Goal: Book appointment/travel/reservation

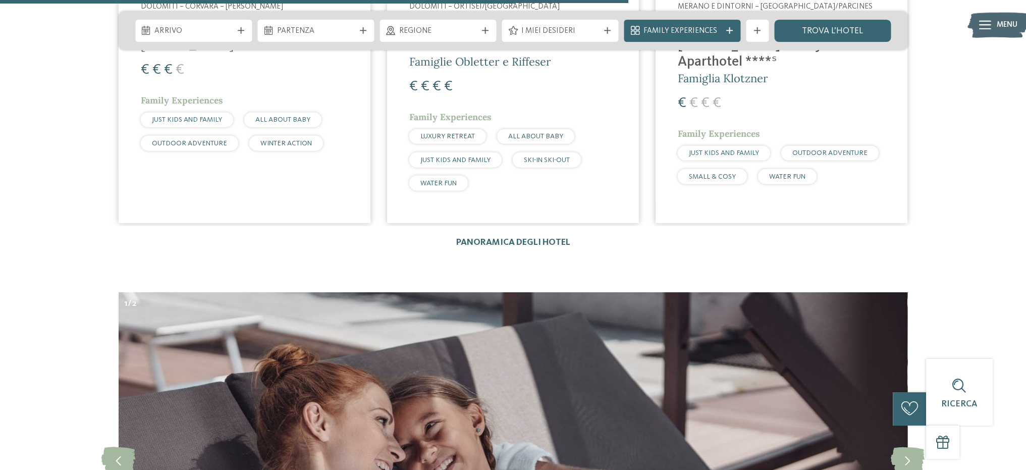
scroll to position [3231, 0]
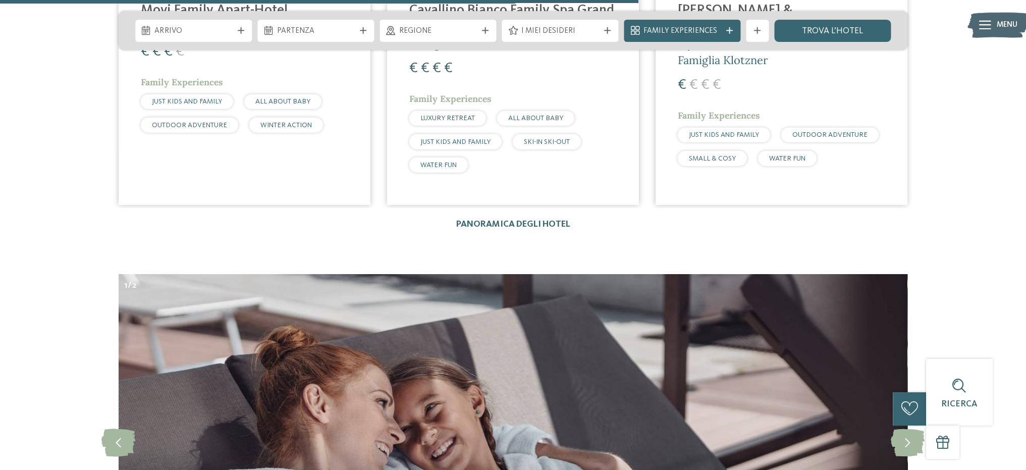
drag, startPoint x: 499, startPoint y: 193, endPoint x: 368, endPoint y: 224, distance: 133.7
click at [499, 220] on link "Panoramica degli hotel" at bounding box center [513, 224] width 114 height 9
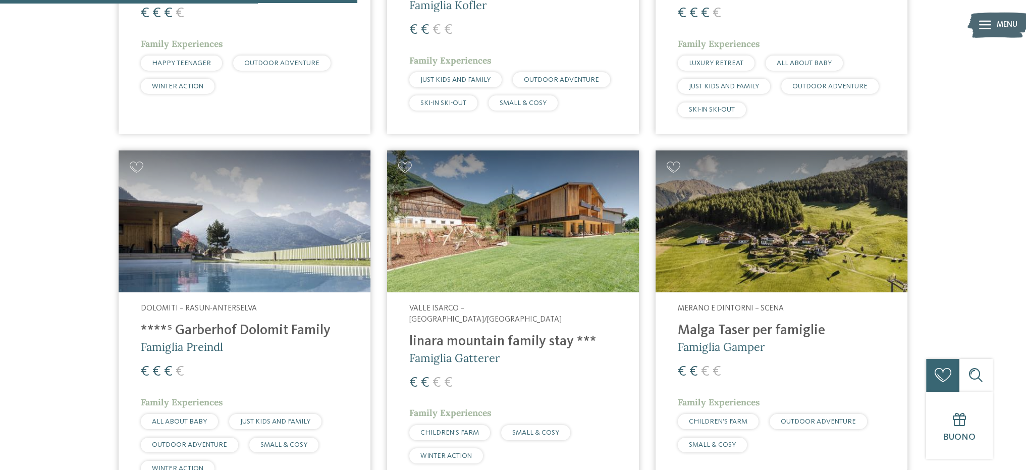
scroll to position [1312, 0]
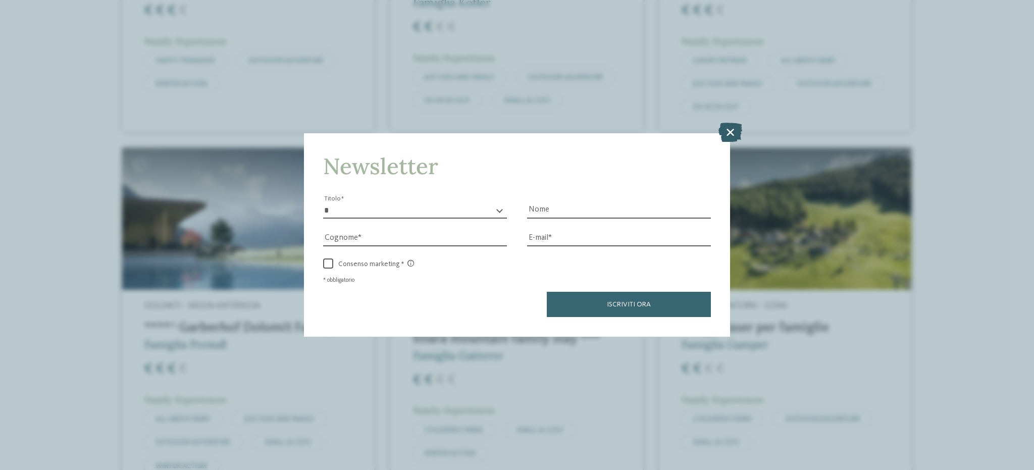
click at [736, 134] on icon at bounding box center [730, 132] width 24 height 19
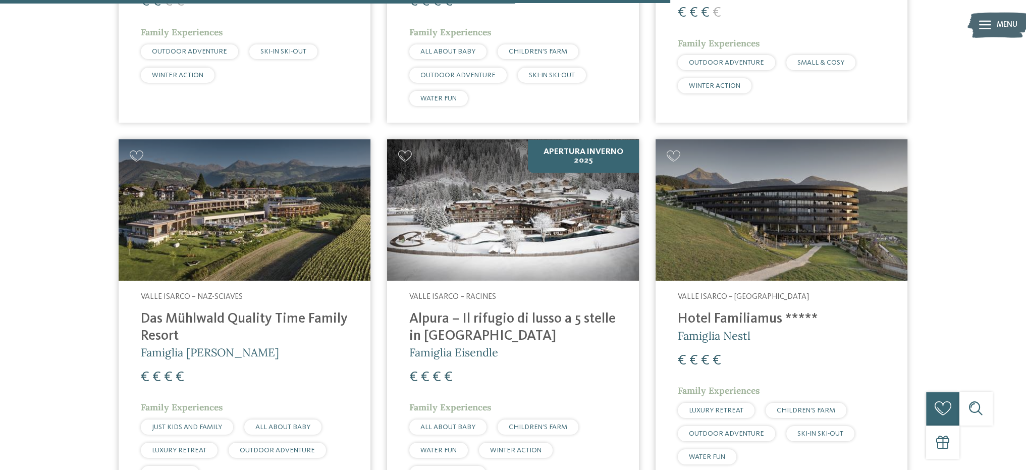
scroll to position [2473, 0]
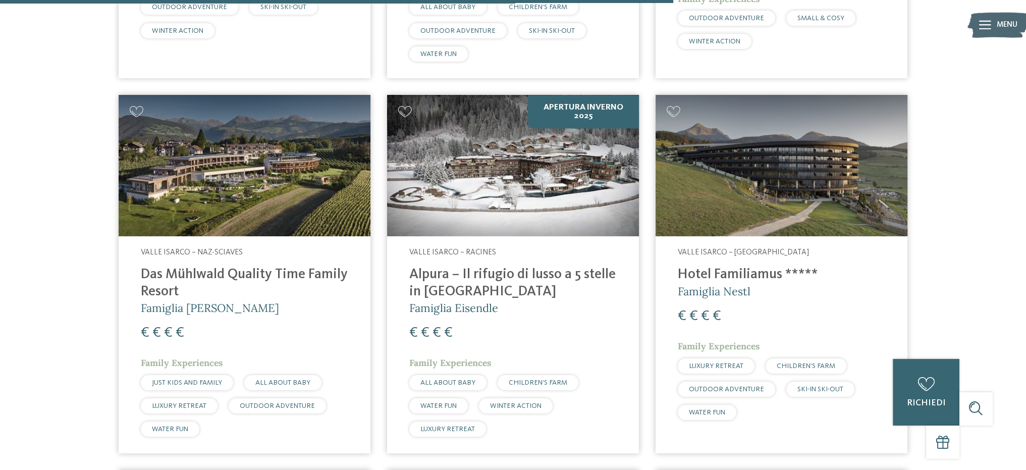
click at [221, 267] on h4 "Das Mühlwald Quality Time Family Resort" at bounding box center [244, 283] width 207 height 33
click at [733, 267] on h4 "Hotel Familiamus *****" at bounding box center [781, 275] width 207 height 17
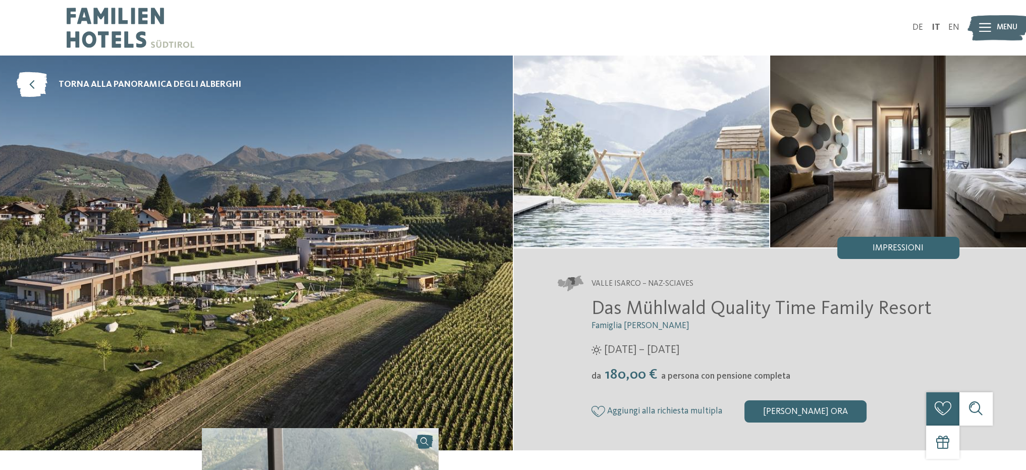
click at [990, 28] on icon at bounding box center [985, 27] width 12 height 9
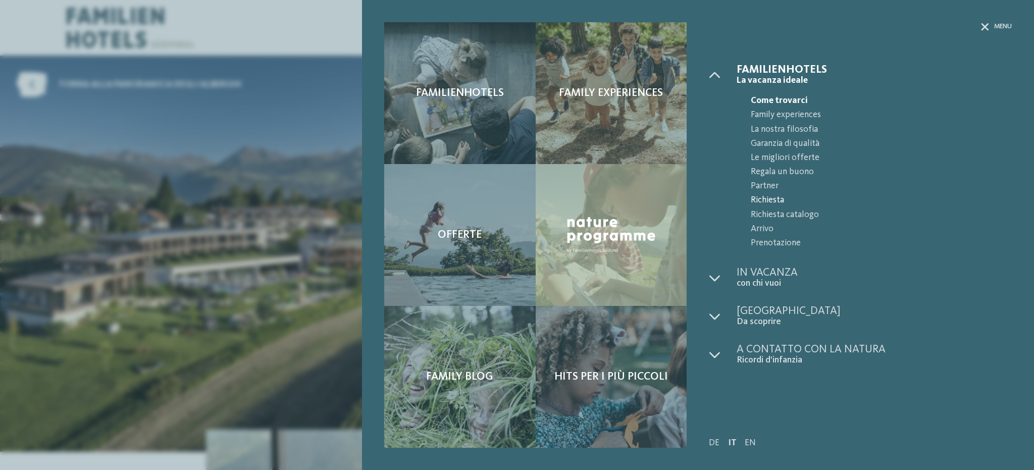
click at [777, 200] on span "Richiesta" at bounding box center [881, 200] width 261 height 14
click at [765, 197] on span "Richiesta" at bounding box center [881, 200] width 261 height 14
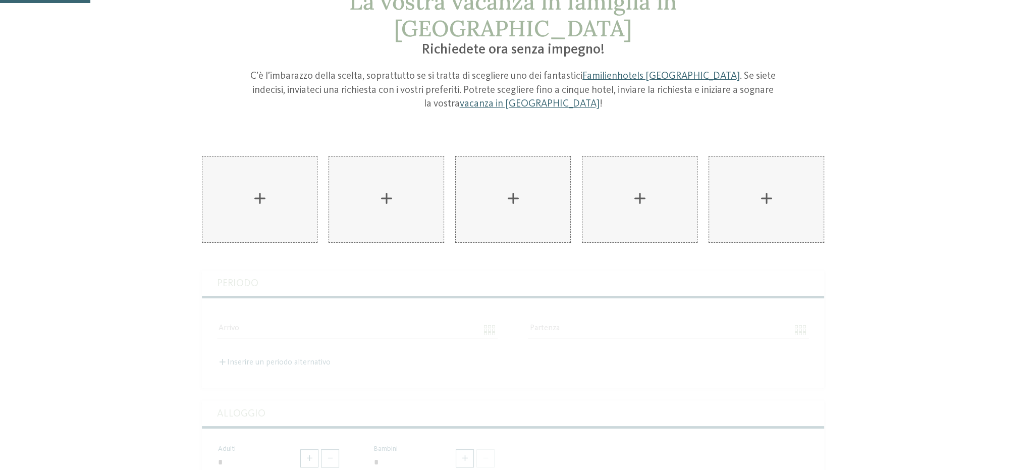
scroll to position [101, 0]
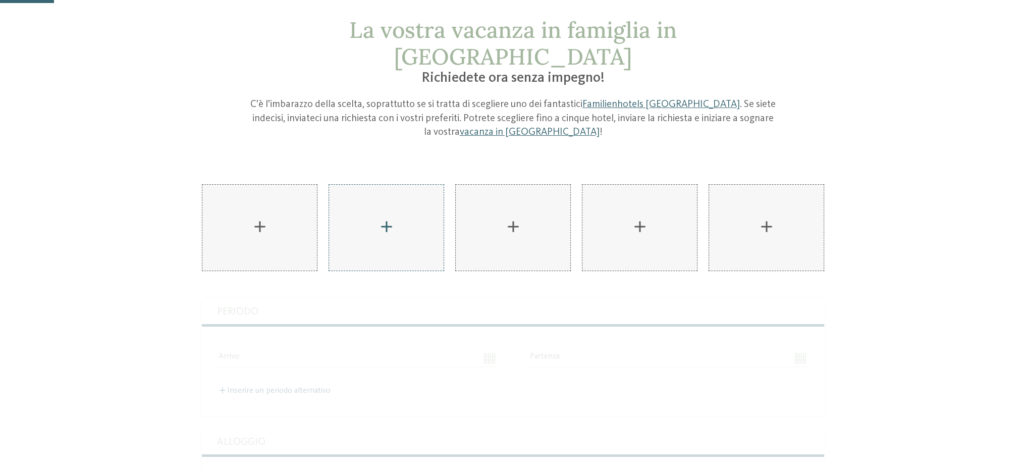
scroll to position [0, 0]
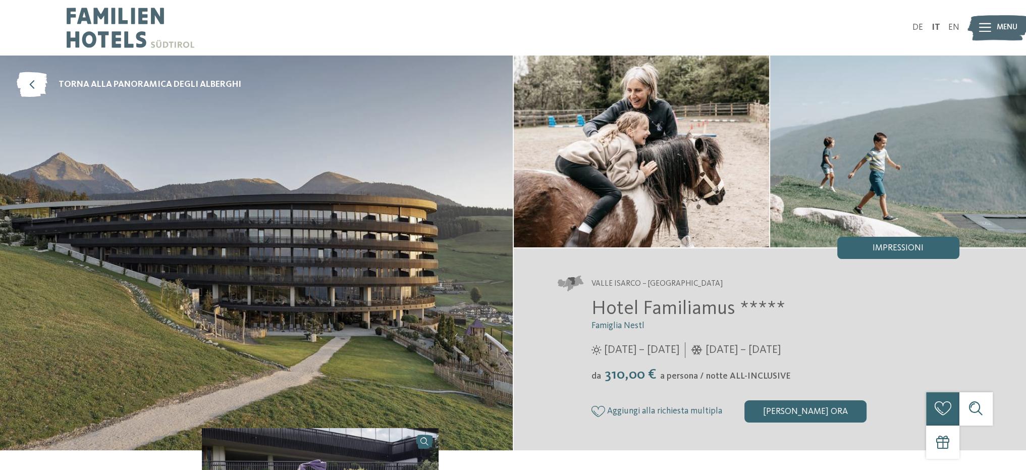
click at [982, 27] on icon at bounding box center [985, 27] width 12 height 9
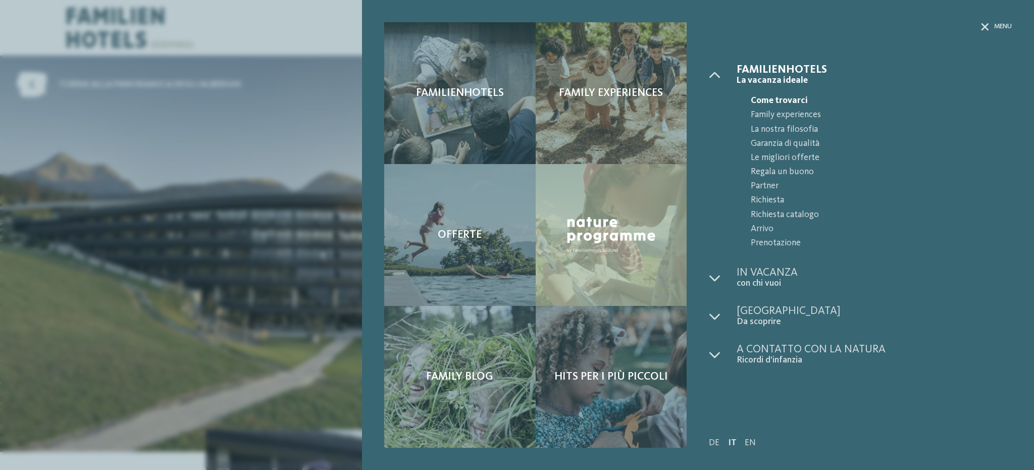
click at [278, 250] on div "Familienhotels Family experiences Offerte" at bounding box center [517, 235] width 1034 height 470
